Goal: Task Accomplishment & Management: Complete application form

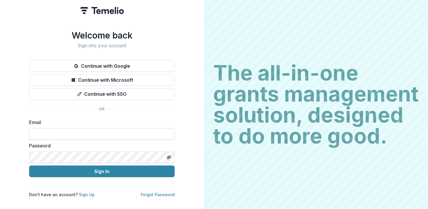
click at [91, 131] on input at bounding box center [102, 134] width 146 height 12
type input "**********"
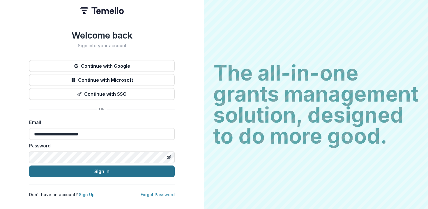
click at [101, 166] on button "Sign In" at bounding box center [102, 171] width 146 height 12
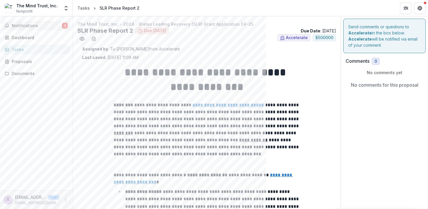
click at [37, 21] on button "Notifications 3" at bounding box center [36, 25] width 68 height 9
click at [221, 131] on p "**********" at bounding box center [207, 129] width 186 height 56
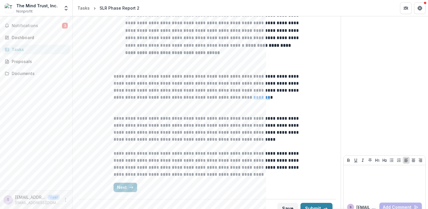
scroll to position [313, 0]
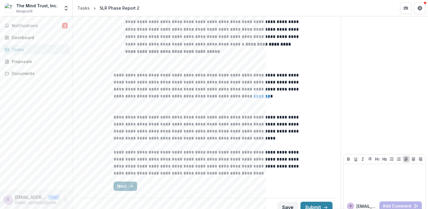
click at [123, 186] on button "Next" at bounding box center [126, 185] width 24 height 9
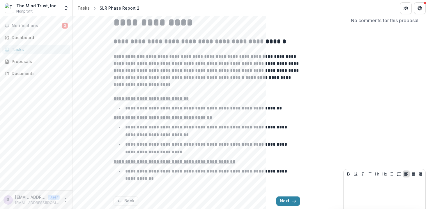
scroll to position [84, 0]
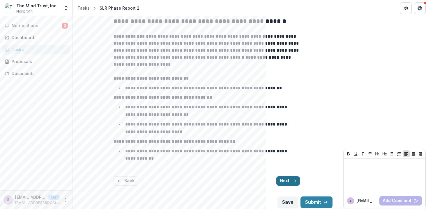
click at [286, 179] on button "Next" at bounding box center [288, 180] width 24 height 9
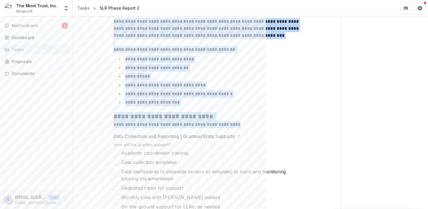
scroll to position [146, 0]
drag, startPoint x: 114, startPoint y: 72, endPoint x: 240, endPoint y: 127, distance: 137.3
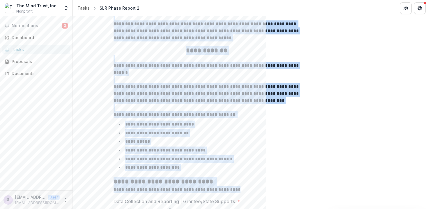
scroll to position [80, 0]
copy div "**********"
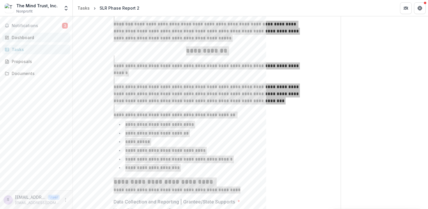
scroll to position [51, 0]
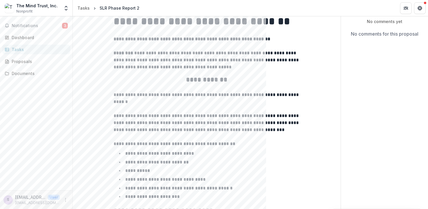
click at [208, 99] on p "**********" at bounding box center [207, 98] width 186 height 14
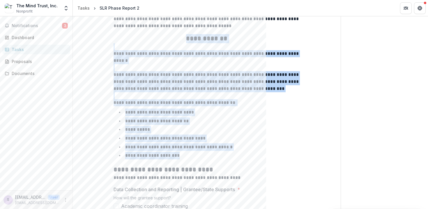
drag, startPoint x: 184, startPoint y: 81, endPoint x: 189, endPoint y: 154, distance: 73.6
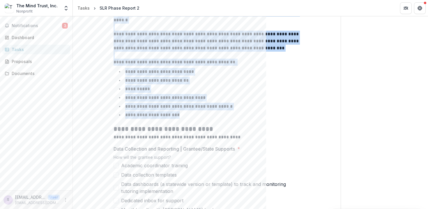
scroll to position [137, 0]
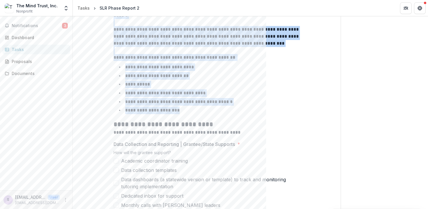
copy div "**********"
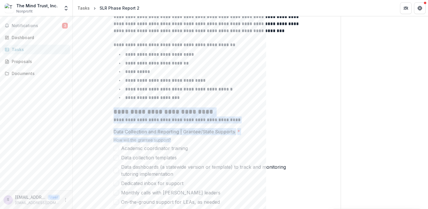
drag, startPoint x: 111, startPoint y: 114, endPoint x: 250, endPoint y: 139, distance: 141.3
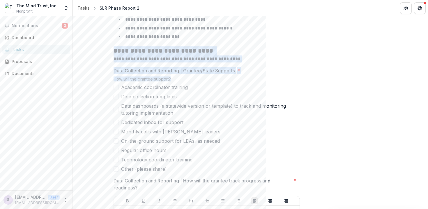
scroll to position [212, 0]
click at [122, 56] on p "**********" at bounding box center [207, 57] width 186 height 7
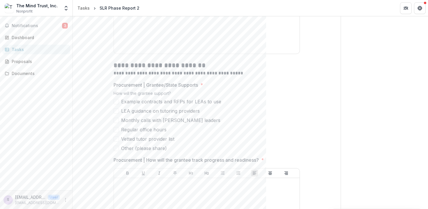
scroll to position [454, 0]
click at [141, 46] on div at bounding box center [206, 7] width 181 height 87
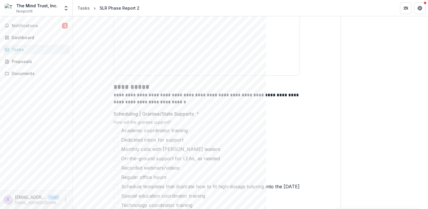
scroll to position [656, 0]
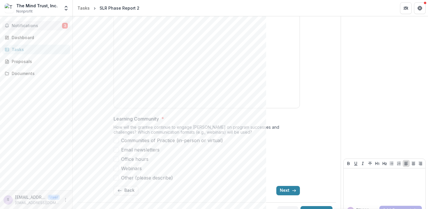
scroll to position [1939, 0]
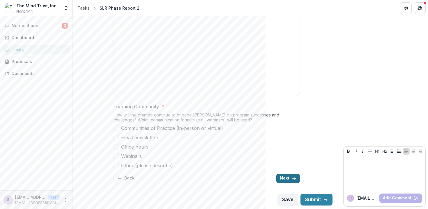
click at [288, 177] on button "Next" at bounding box center [288, 177] width 24 height 9
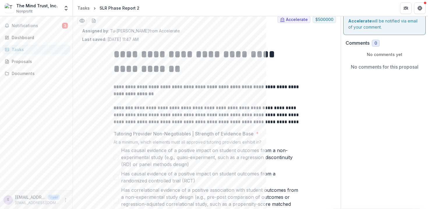
scroll to position [18, 0]
click at [20, 31] on div "Notifications 3 Dashboard Tasks Proposals Documents" at bounding box center [36, 103] width 73 height 174
click at [20, 25] on span "Notifications" at bounding box center [37, 25] width 50 height 5
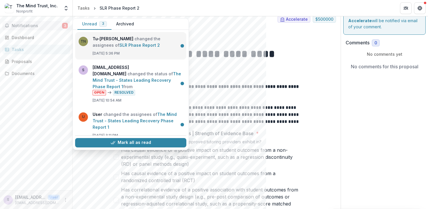
click at [149, 45] on link "SLR Phase Report 2" at bounding box center [139, 45] width 40 height 5
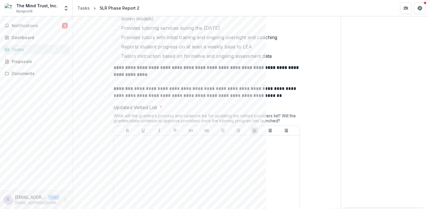
scroll to position [360, 0]
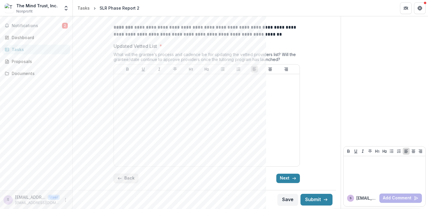
click at [122, 174] on button "Back" at bounding box center [126, 177] width 25 height 9
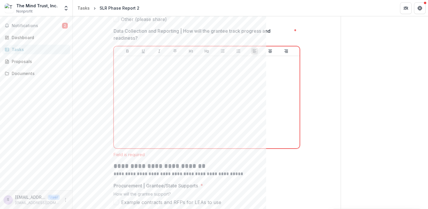
scroll to position [1939, 0]
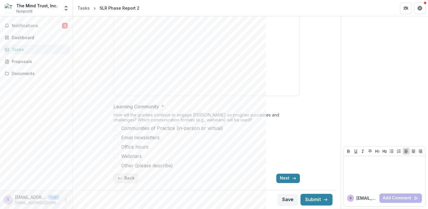
click at [122, 180] on button "Back" at bounding box center [126, 177] width 25 height 9
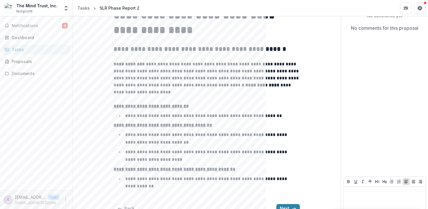
scroll to position [87, 0]
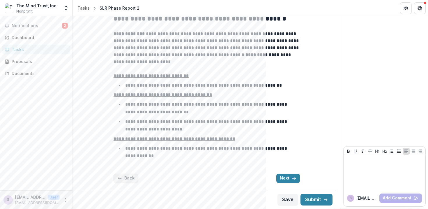
click at [123, 178] on button "Back" at bounding box center [126, 177] width 25 height 9
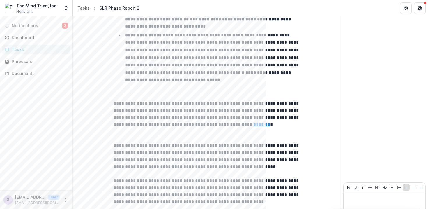
scroll to position [321, 0]
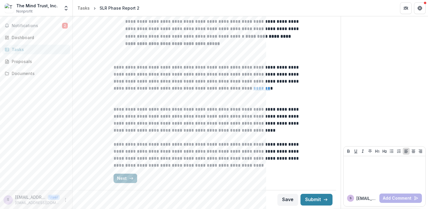
click at [123, 176] on button "Next" at bounding box center [126, 177] width 24 height 9
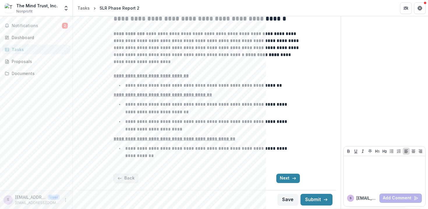
click at [122, 176] on button "Back" at bounding box center [126, 177] width 25 height 9
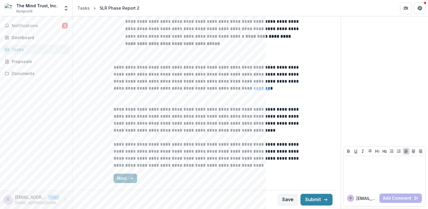
click at [126, 179] on button "Next" at bounding box center [126, 177] width 24 height 9
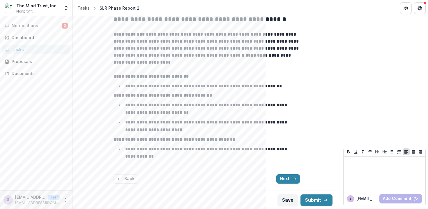
scroll to position [0, 0]
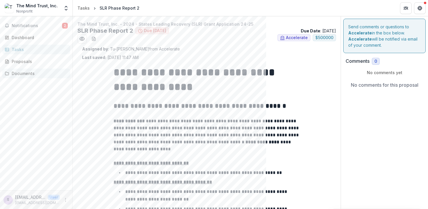
click at [23, 73] on div "Documents" at bounding box center [39, 73] width 54 height 6
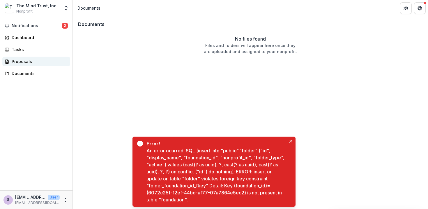
click at [19, 60] on div "Proposals" at bounding box center [39, 61] width 54 height 6
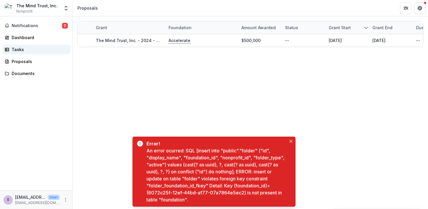
click at [16, 48] on div "Tasks" at bounding box center [39, 49] width 54 height 6
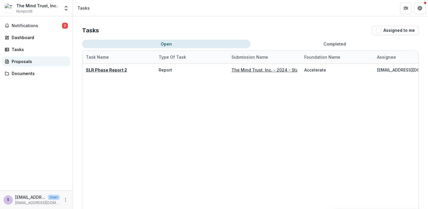
click at [22, 61] on div "Proposals" at bounding box center [39, 61] width 54 height 6
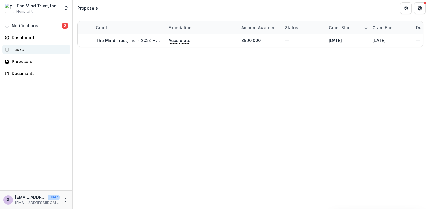
click at [20, 52] on div "Tasks" at bounding box center [39, 49] width 54 height 6
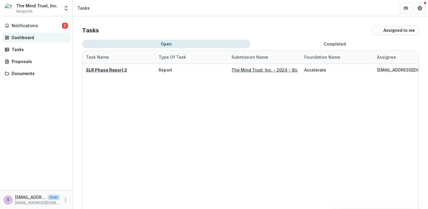
click at [23, 36] on div "Dashboard" at bounding box center [39, 37] width 54 height 6
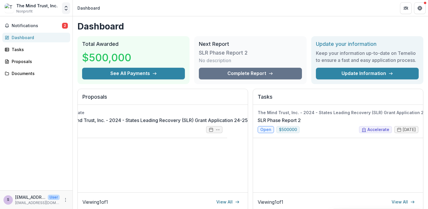
click at [66, 7] on icon "Open entity switcher" at bounding box center [66, 8] width 6 height 6
click at [54, 107] on div "Notifications 2 Dashboard Tasks Proposals Documents" at bounding box center [36, 103] width 73 height 174
click at [22, 52] on div "Tasks" at bounding box center [39, 49] width 54 height 6
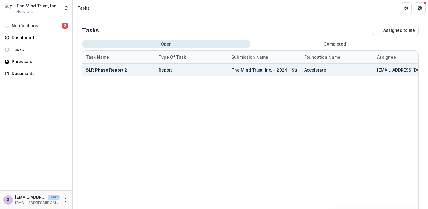
click at [117, 71] on u "SLR Phase Report 2" at bounding box center [106, 69] width 41 height 5
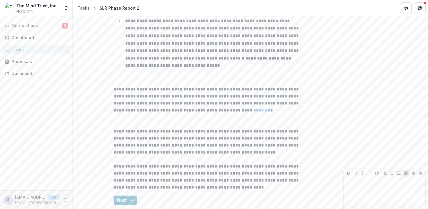
scroll to position [321, 0]
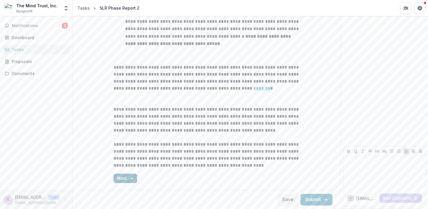
click at [127, 181] on button "Next" at bounding box center [126, 177] width 24 height 9
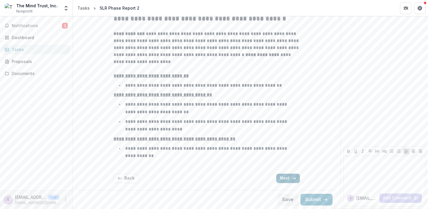
click at [291, 177] on button "Next" at bounding box center [288, 177] width 24 height 9
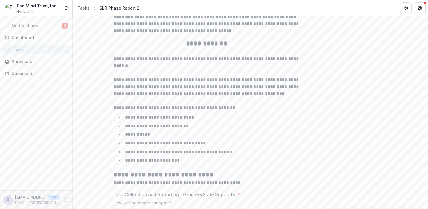
scroll to position [1933, 0]
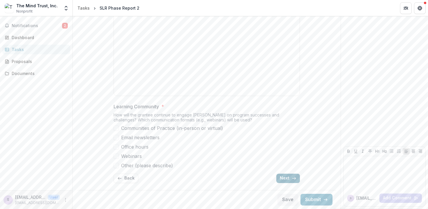
click at [292, 177] on icon "button" at bounding box center [294, 178] width 5 height 5
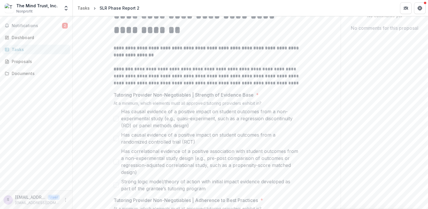
scroll to position [29, 0]
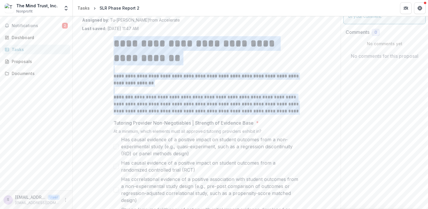
drag, startPoint x: 277, startPoint y: 112, endPoint x: 111, endPoint y: 44, distance: 179.2
copy div "**********"
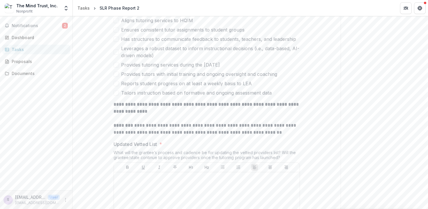
scroll to position [265, 0]
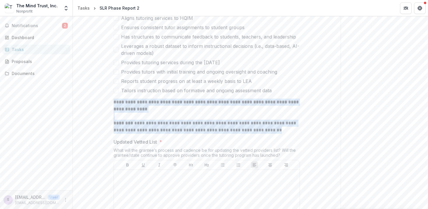
drag, startPoint x: 113, startPoint y: 101, endPoint x: 281, endPoint y: 129, distance: 170.3
click at [281, 129] on div "**********" at bounding box center [207, 115] width 186 height 35
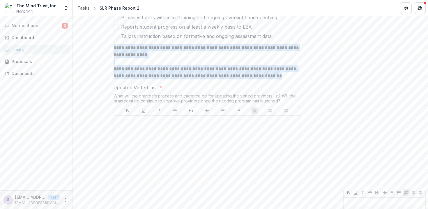
scroll to position [318, 0]
copy div "**********"
click at [240, 71] on p "**********" at bounding box center [207, 73] width 186 height 14
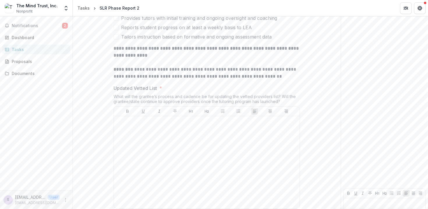
scroll to position [360, 0]
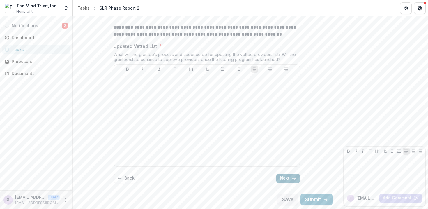
click at [285, 180] on button "Next" at bounding box center [288, 177] width 24 height 9
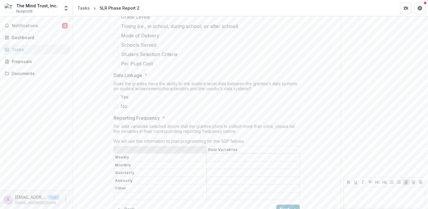
scroll to position [818, 0]
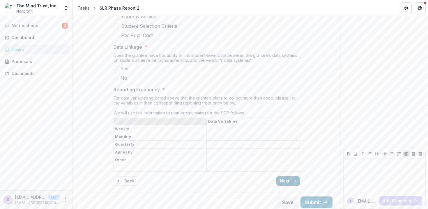
click at [290, 179] on button "Next" at bounding box center [288, 180] width 24 height 9
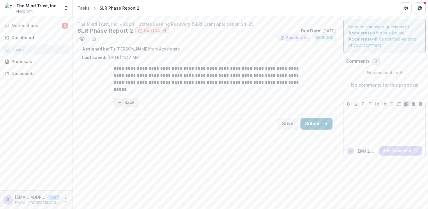
click at [125, 102] on button "Back" at bounding box center [126, 102] width 25 height 9
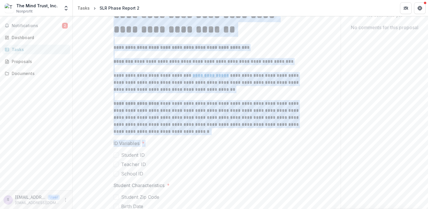
scroll to position [57, 0]
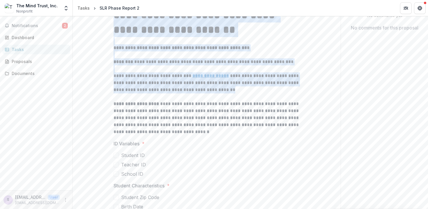
drag, startPoint x: 114, startPoint y: 71, endPoint x: 253, endPoint y: 91, distance: 140.3
click at [253, 91] on div "**********" at bounding box center [207, 71] width 186 height 127
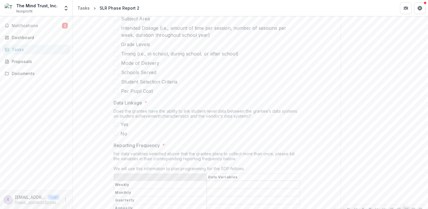
scroll to position [818, 0]
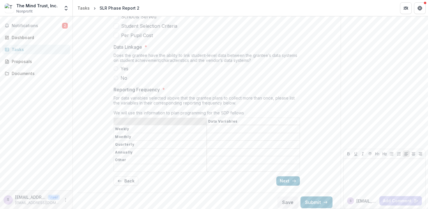
click at [154, 128] on th "Weekly" at bounding box center [160, 129] width 93 height 8
click at [183, 102] on div "For data variables selected above that the grantee plans to collect more than o…" at bounding box center [207, 106] width 186 height 22
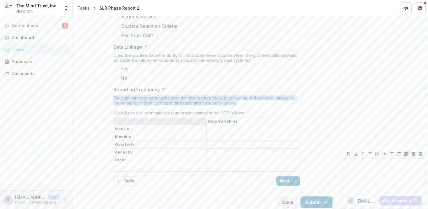
click at [183, 102] on div "For data variables selected above that the grantee plans to collect more than o…" at bounding box center [207, 106] width 186 height 22
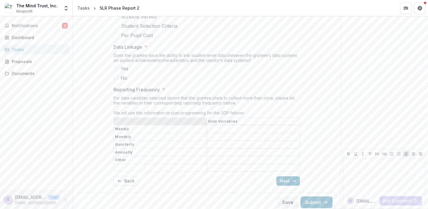
click at [177, 111] on div "For data variables selected above that the grantee plans to collect more than o…" at bounding box center [207, 106] width 186 height 22
click at [177, 110] on div "For data variables selected above that the grantee plans to collect more than o…" at bounding box center [207, 106] width 186 height 22
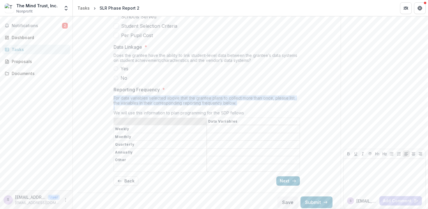
click at [177, 110] on div "For data variables selected above that the grantee plans to collect more than o…" at bounding box center [207, 106] width 186 height 22
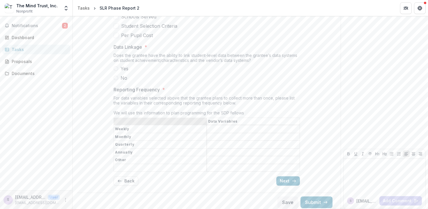
click at [161, 136] on th "Monthly" at bounding box center [160, 137] width 93 height 8
click at [120, 132] on tbody "Weekly Monthly Quarterly Annually Other" at bounding box center [207, 148] width 186 height 47
click at [122, 159] on th "Other" at bounding box center [160, 160] width 93 height 8
click at [155, 111] on div "For data variables selected above that the grantee plans to collect more than o…" at bounding box center [207, 106] width 186 height 22
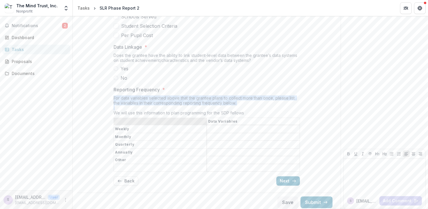
click at [155, 111] on div "For data variables selected above that the grantee plans to collect more than o…" at bounding box center [207, 106] width 186 height 22
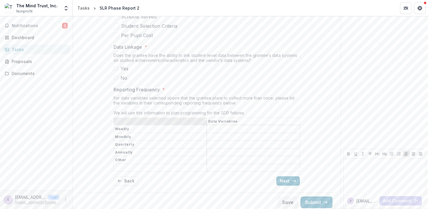
click at [143, 98] on div "For data variables selected above that the grantee plans to collect more than o…" at bounding box center [207, 106] width 186 height 22
click at [139, 148] on th "Annually" at bounding box center [160, 152] width 93 height 8
drag, startPoint x: 119, startPoint y: 145, endPoint x: 210, endPoint y: 130, distance: 93.0
click at [133, 141] on th "Quarterly" at bounding box center [160, 144] width 93 height 8
click at [229, 128] on input "Reporting Frequency *" at bounding box center [253, 129] width 93 height 7
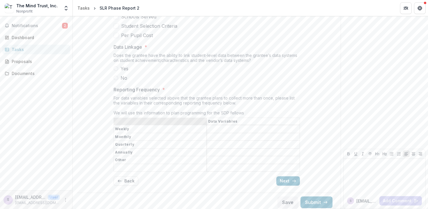
click at [225, 137] on input "Reporting Frequency *" at bounding box center [253, 136] width 93 height 7
click at [227, 144] on input "Reporting Frequency *" at bounding box center [253, 144] width 93 height 7
click at [225, 152] on input "Reporting Frequency *" at bounding box center [253, 152] width 93 height 7
click at [225, 158] on input "Reporting Frequency *" at bounding box center [253, 159] width 93 height 7
click at [170, 98] on div "For data variables selected above that the grantee plans to collect more than o…" at bounding box center [207, 106] width 186 height 22
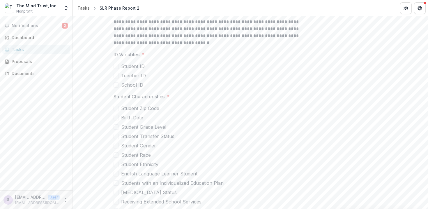
scroll to position [0, 0]
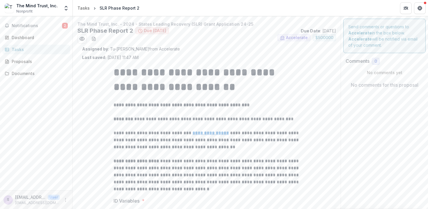
click at [115, 71] on strong "**********" at bounding box center [196, 79] width 164 height 25
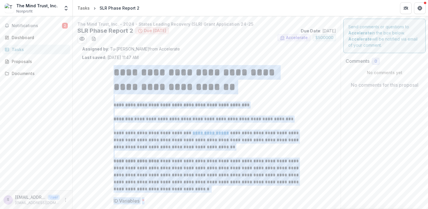
drag, startPoint x: 114, startPoint y: 71, endPoint x: 244, endPoint y: 205, distance: 187.3
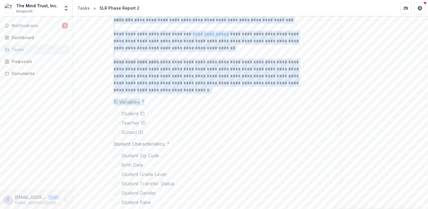
scroll to position [103, 0]
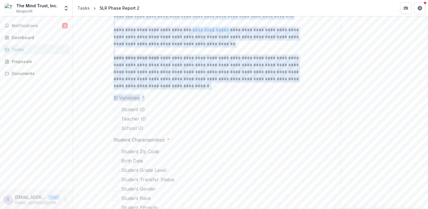
click at [159, 81] on p "**********" at bounding box center [207, 71] width 186 height 35
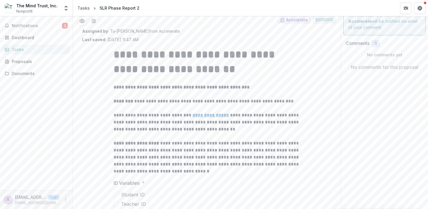
scroll to position [15, 0]
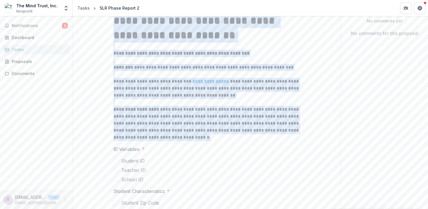
drag, startPoint x: 114, startPoint y: 59, endPoint x: 242, endPoint y: 139, distance: 151.7
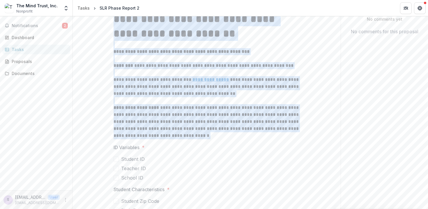
copy div "**********"
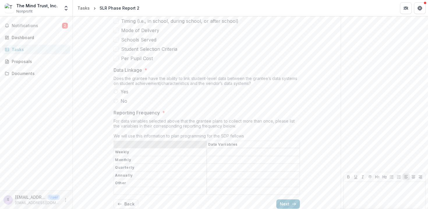
scroll to position [806, 0]
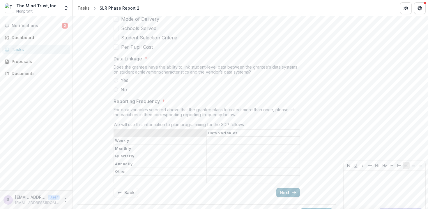
click at [290, 189] on button "Next" at bounding box center [288, 192] width 24 height 9
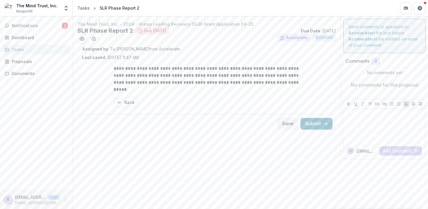
scroll to position [0, 0]
